Goal: Task Accomplishment & Management: Use online tool/utility

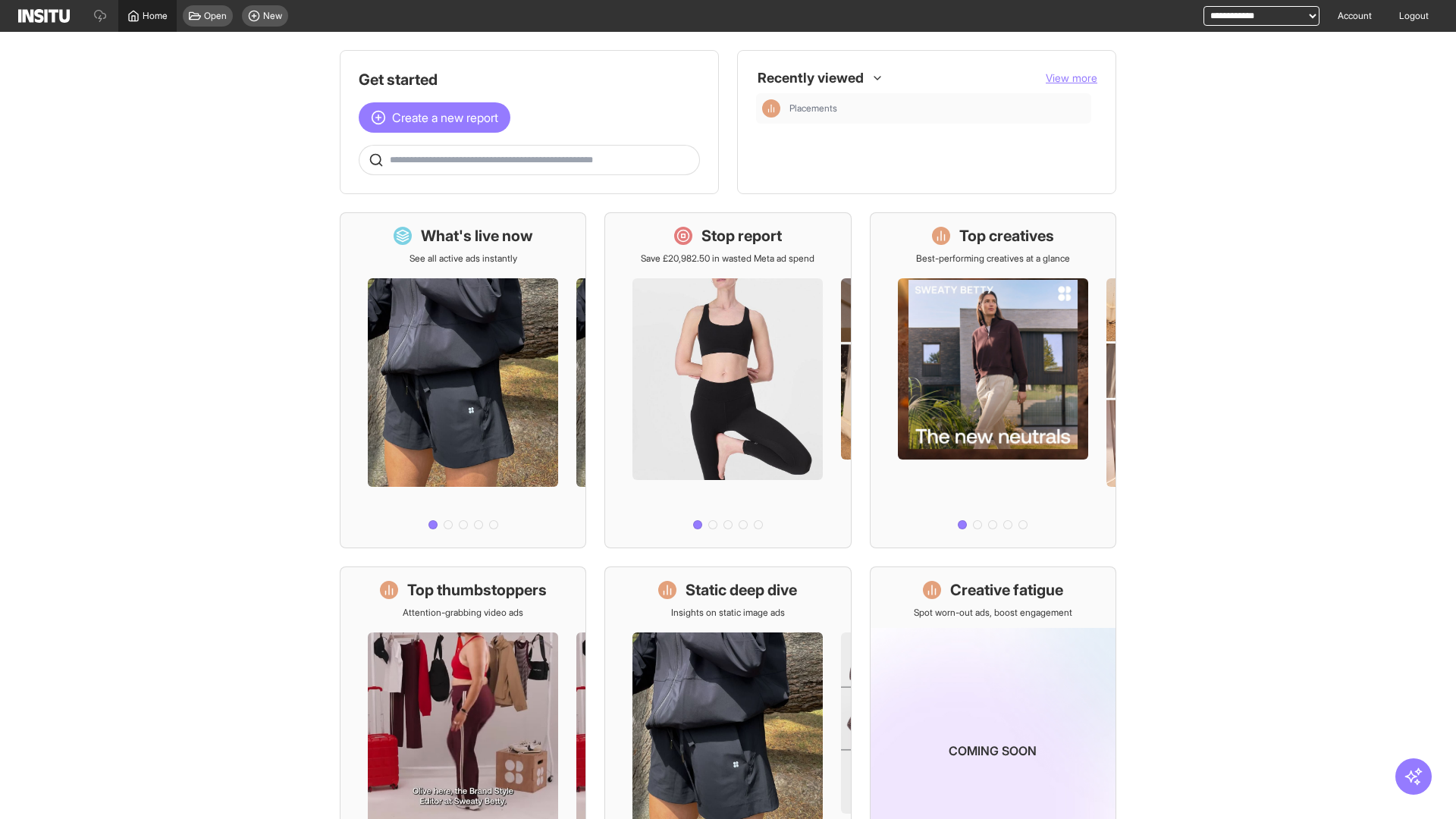
click at [147, 16] on span "Home" at bounding box center [155, 16] width 25 height 12
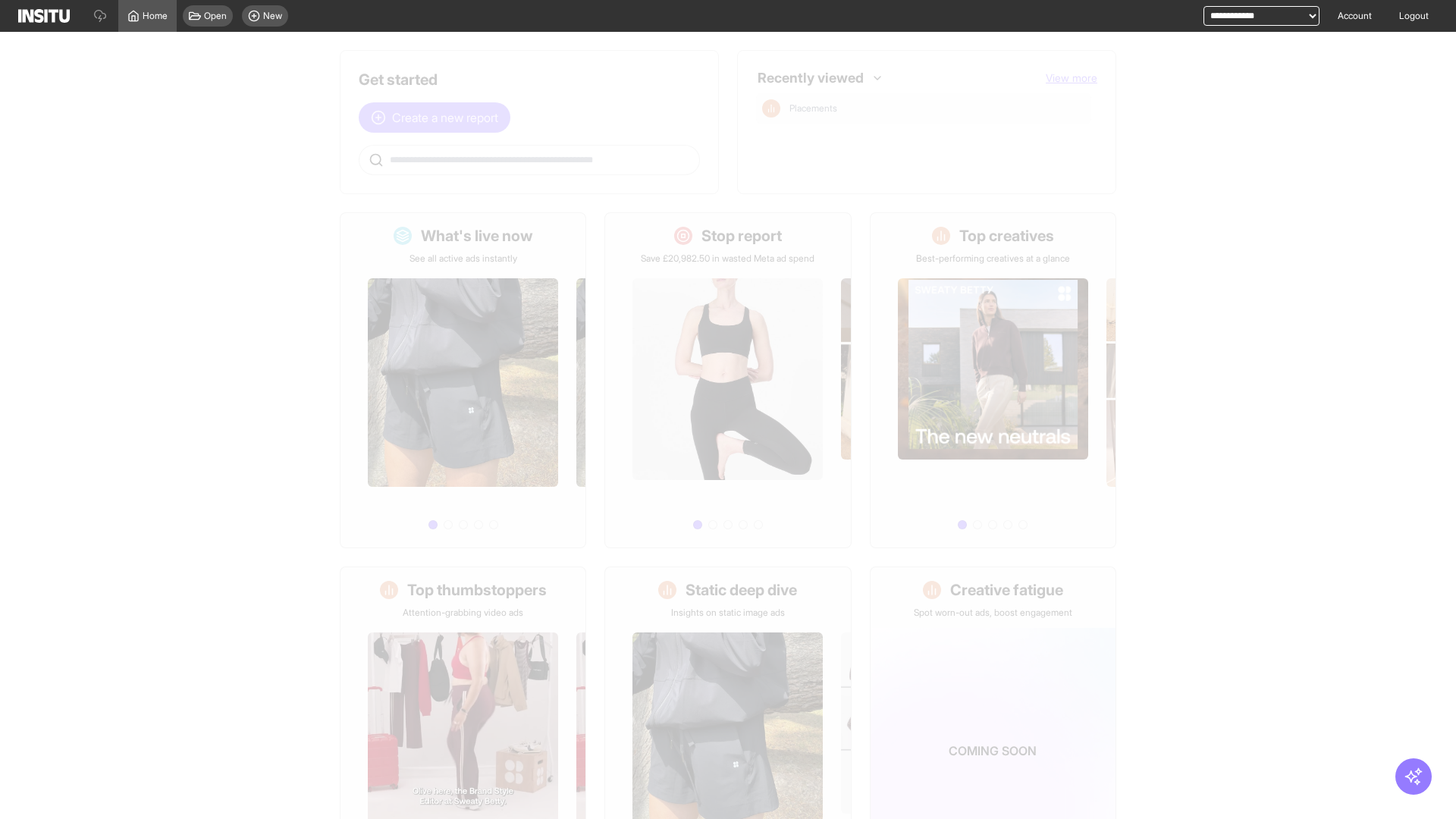
click at [438, 118] on span "Create a new report" at bounding box center [445, 117] width 107 height 18
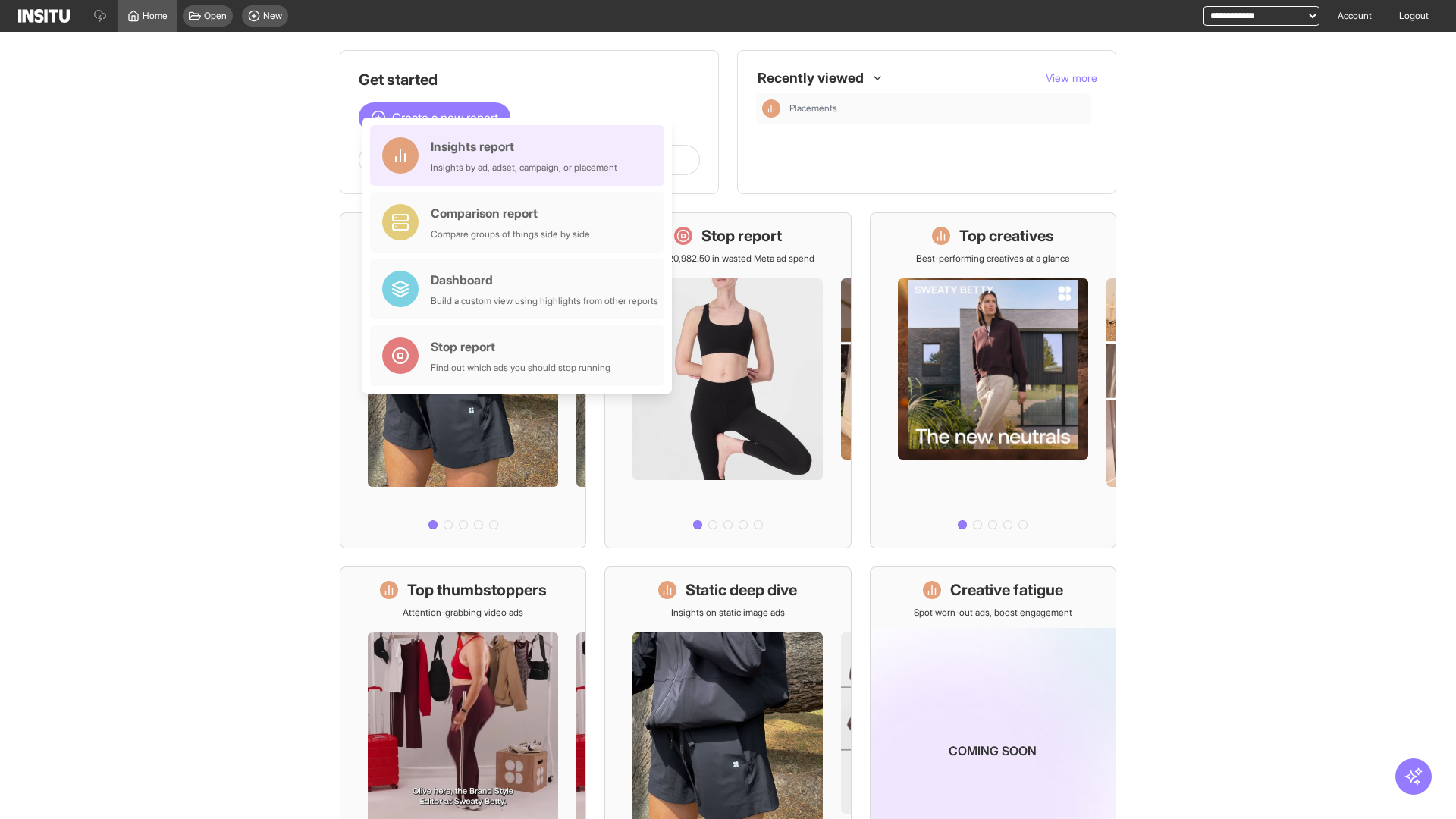
click at [521, 156] on div "Insights report Insights by ad, adset, campaign, or placement" at bounding box center [524, 155] width 187 height 36
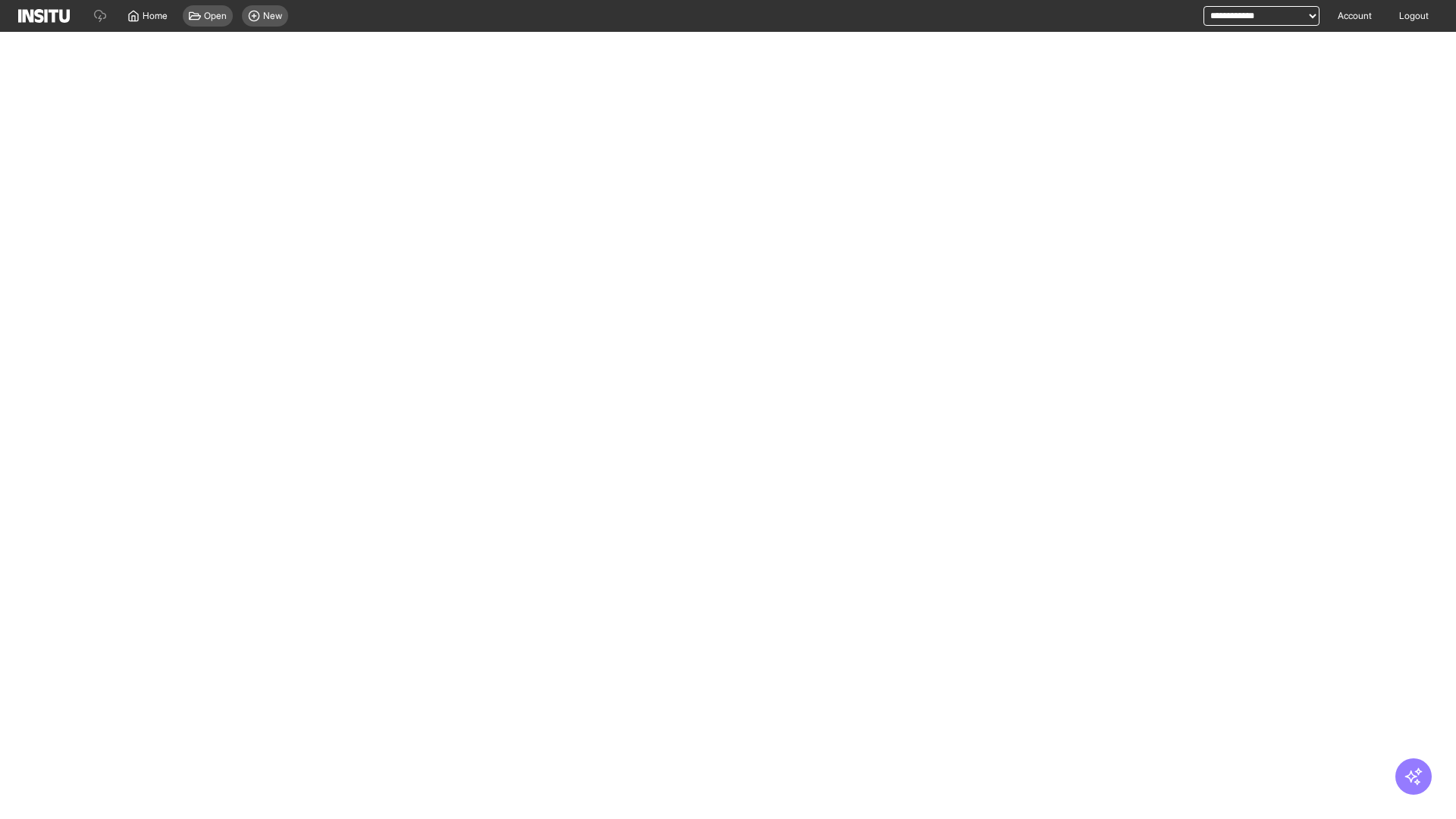
select select "**"
